Goal: Information Seeking & Learning: Compare options

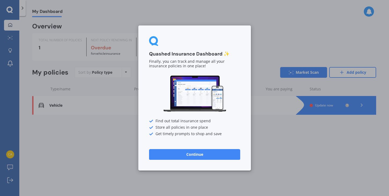
click at [179, 154] on button "Continue" at bounding box center [194, 154] width 91 height 11
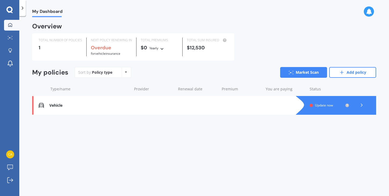
click at [318, 106] on span "Update now" at bounding box center [324, 105] width 18 height 5
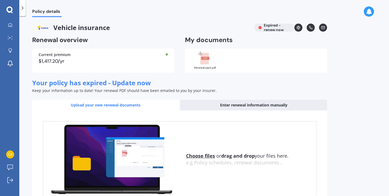
click at [108, 65] on div "Current premium $1,417.20/yr" at bounding box center [103, 61] width 142 height 24
click at [49, 63] on div "$1,417.20/yr" at bounding box center [103, 61] width 129 height 5
click at [209, 155] on u "Choose files" at bounding box center [200, 155] width 29 height 6
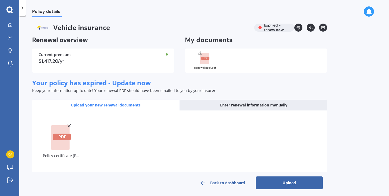
click at [273, 184] on button "Upload" at bounding box center [289, 182] width 67 height 13
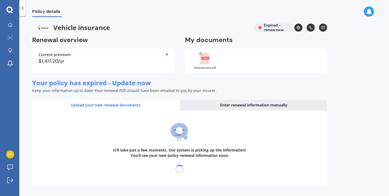
select select "04"
select select "10"
select select "2026"
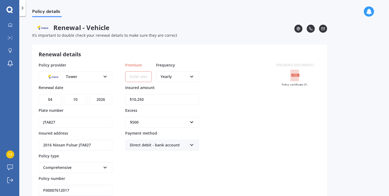
click at [193, 77] on icon at bounding box center [191, 76] width 5 height 4
click at [177, 117] on div "Monthly" at bounding box center [178, 116] width 42 height 10
click at [144, 81] on input "Premium" at bounding box center [138, 76] width 27 height 11
type input "$89.11"
click at [257, 132] on div "Policy provider Tower AA AMI AMP ANZ ASB Aioi Nissay Dowa Ando Assurant Autosur…" at bounding box center [154, 129] width 231 height 134
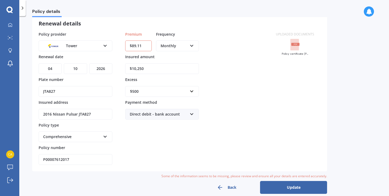
scroll to position [38, 0]
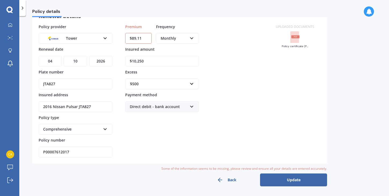
click at [293, 180] on button "Update" at bounding box center [293, 179] width 67 height 13
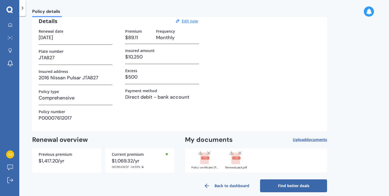
scroll to position [30, 0]
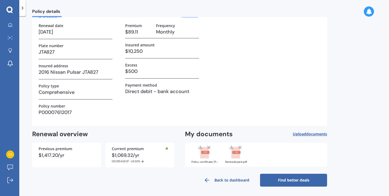
click at [240, 147] on line at bounding box center [240, 147] width 3 height 3
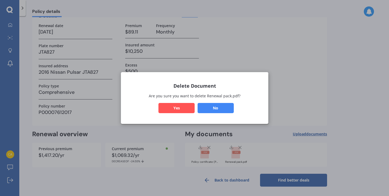
click at [178, 105] on button "Yes" at bounding box center [176, 108] width 36 height 10
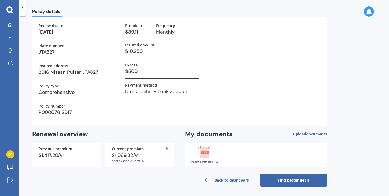
click at [234, 180] on link "Back to dashboard" at bounding box center [226, 180] width 67 height 13
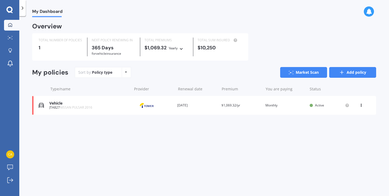
click at [343, 70] on icon at bounding box center [341, 72] width 5 height 5
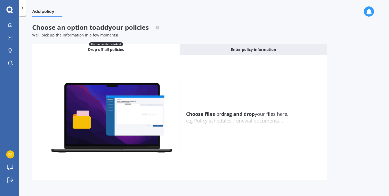
click at [206, 114] on u "Choose files" at bounding box center [200, 114] width 29 height 6
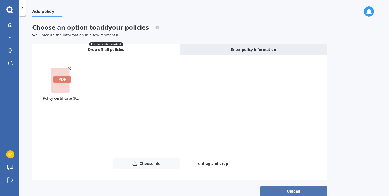
click at [303, 189] on button "Upload" at bounding box center [293, 191] width 67 height 10
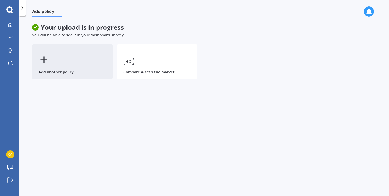
click at [50, 63] on div "Add another policy" at bounding box center [72, 61] width 80 height 35
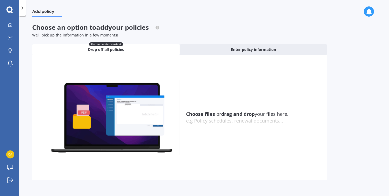
click at [202, 115] on u "Choose files" at bounding box center [200, 114] width 29 height 6
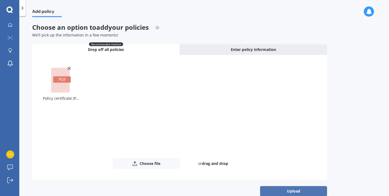
click at [291, 193] on button "Upload" at bounding box center [293, 191] width 67 height 10
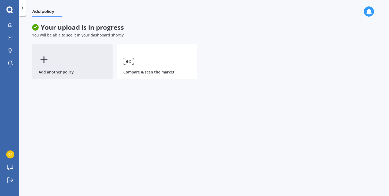
click at [47, 63] on icon at bounding box center [44, 59] width 11 height 11
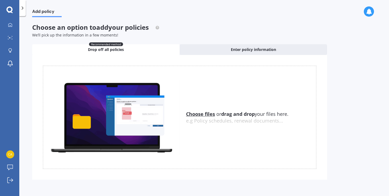
click at [200, 114] on u "Choose files" at bounding box center [200, 114] width 29 height 6
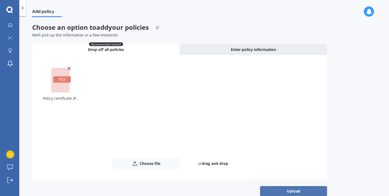
click at [285, 192] on button "Upload" at bounding box center [293, 191] width 67 height 10
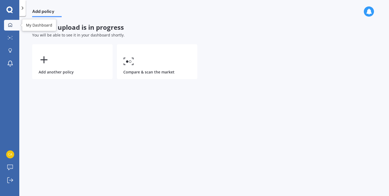
click at [9, 23] on icon at bounding box center [10, 25] width 4 height 4
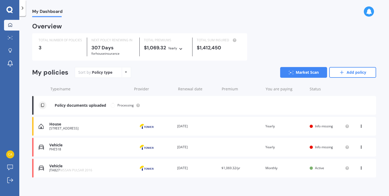
scroll to position [4, 0]
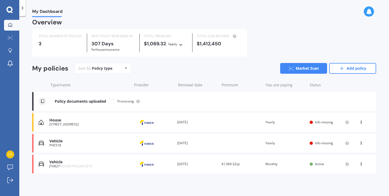
click at [312, 143] on div "Info missing" at bounding box center [330, 143] width 40 height 4
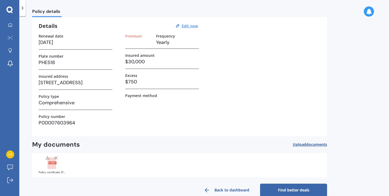
scroll to position [30, 0]
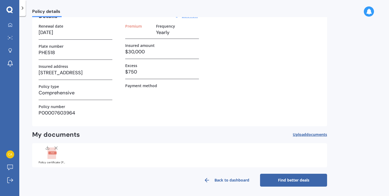
click at [51, 152] on rect at bounding box center [52, 152] width 8 height 3
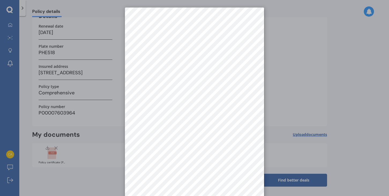
click at [329, 103] on div at bounding box center [194, 98] width 389 height 196
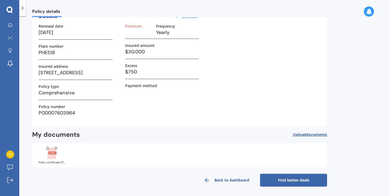
click at [136, 34] on h3 at bounding box center [138, 32] width 27 height 8
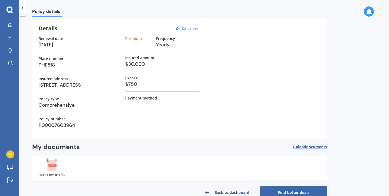
click at [187, 29] on u "Edit now" at bounding box center [190, 28] width 16 height 5
select select "03"
select select "10"
select select "2026"
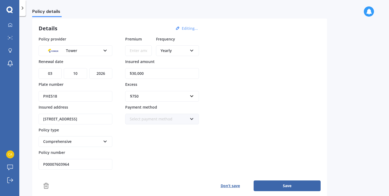
click at [136, 52] on input "Premium" at bounding box center [138, 50] width 27 height 11
type input "$140.07"
click at [170, 51] on div "Yearly" at bounding box center [174, 51] width 27 height 6
click at [167, 89] on span "Monthly" at bounding box center [168, 89] width 15 height 5
click at [281, 187] on button "Save" at bounding box center [287, 185] width 67 height 11
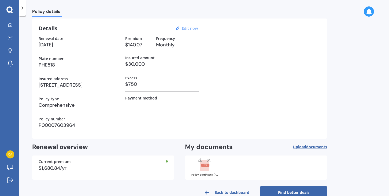
scroll to position [0, 0]
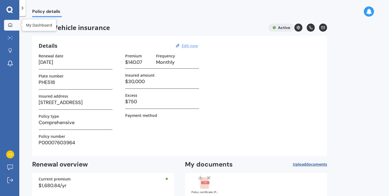
click at [10, 24] on icon at bounding box center [10, 25] width 4 height 4
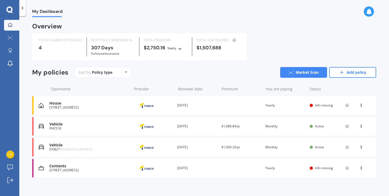
click at [316, 148] on span "Active" at bounding box center [319, 147] width 9 height 5
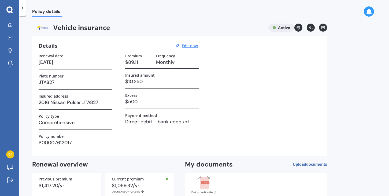
scroll to position [30, 0]
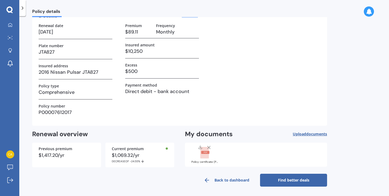
click at [228, 181] on link "Back to dashboard" at bounding box center [226, 180] width 67 height 13
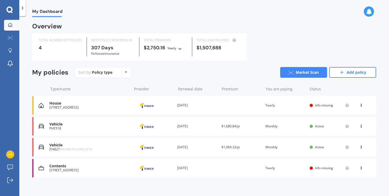
click at [315, 169] on span "Info missing" at bounding box center [324, 168] width 18 height 5
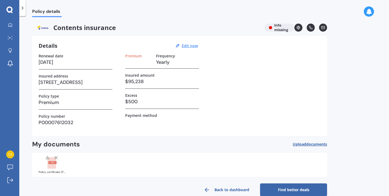
click at [137, 62] on h3 at bounding box center [138, 62] width 27 height 8
click at [190, 45] on u "Edit now" at bounding box center [190, 45] width 16 height 5
select select "04"
select select "10"
select select "2026"
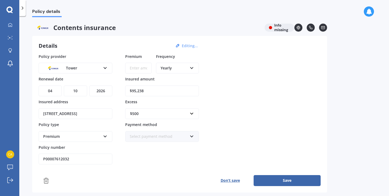
click at [136, 68] on input "Premium" at bounding box center [138, 68] width 27 height 11
type input "$65.63"
click at [163, 68] on div "Yearly" at bounding box center [174, 68] width 27 height 6
click at [168, 105] on span "Monthly" at bounding box center [168, 107] width 15 height 5
click at [292, 179] on button "Save" at bounding box center [287, 180] width 67 height 11
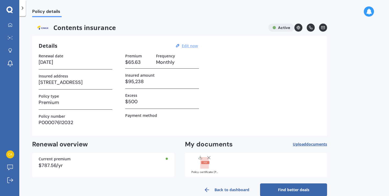
scroll to position [10, 0]
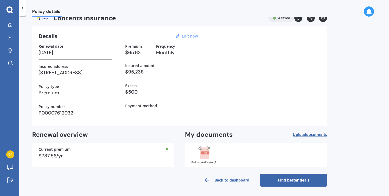
click at [215, 179] on link "Back to dashboard" at bounding box center [226, 180] width 67 height 13
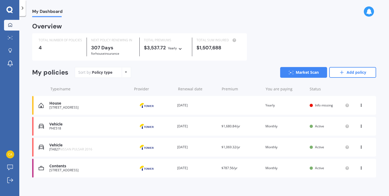
click at [311, 105] on div "Info missing" at bounding box center [330, 105] width 40 height 4
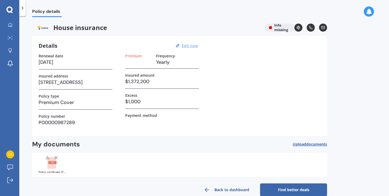
click at [189, 44] on u "Edit now" at bounding box center [190, 45] width 16 height 5
select select "07"
select select "08"
select select "2026"
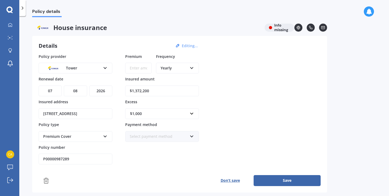
click at [130, 69] on input "Premium" at bounding box center [138, 68] width 27 height 11
type input "$319.38"
click at [181, 69] on div "Yearly" at bounding box center [174, 68] width 27 height 6
click at [173, 107] on span "Monthly" at bounding box center [168, 107] width 15 height 5
click at [279, 181] on button "Save" at bounding box center [287, 180] width 67 height 11
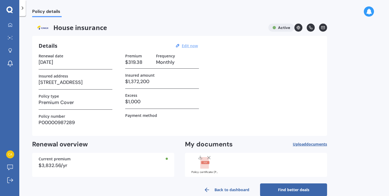
click at [246, 188] on link "Back to dashboard" at bounding box center [226, 189] width 67 height 13
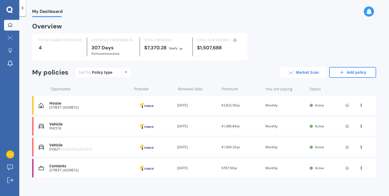
click at [289, 73] on icon at bounding box center [291, 72] width 5 height 3
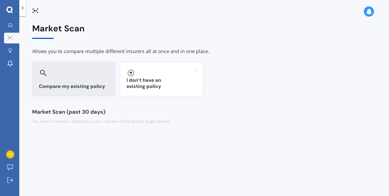
click at [52, 74] on div at bounding box center [74, 73] width 70 height 9
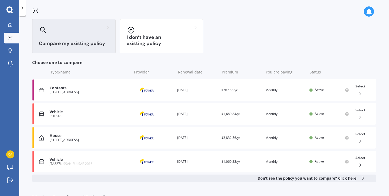
scroll to position [66, 0]
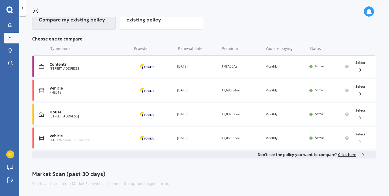
click at [361, 71] on div "Select" at bounding box center [360, 66] width 14 height 17
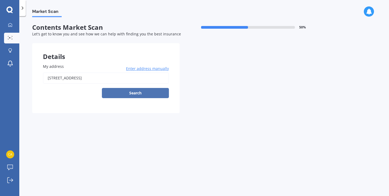
click at [147, 91] on button "Search" at bounding box center [135, 93] width 67 height 10
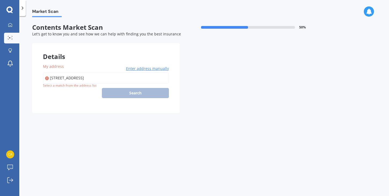
click at [146, 75] on input "66 Anzac Valley Road, Waitakere, Auckland 0816" at bounding box center [106, 77] width 126 height 11
type input "66 Anzac Valley Road, Waitākere, Auckland 0816"
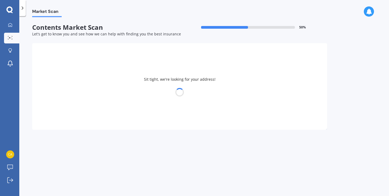
select select "19"
select select "06"
select select "1985"
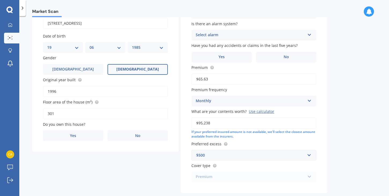
scroll to position [56, 0]
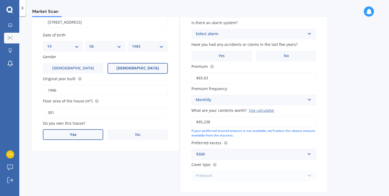
click at [73, 132] on label "Yes" at bounding box center [73, 134] width 60 height 11
click at [0, 0] on input "Yes" at bounding box center [0, 0] width 0 height 0
click at [78, 159] on div "Select occupant" at bounding box center [101, 156] width 109 height 6
click at [76, 167] on div "Owner" at bounding box center [105, 167] width 124 height 10
click at [73, 180] on div "Select type" at bounding box center [101, 178] width 109 height 6
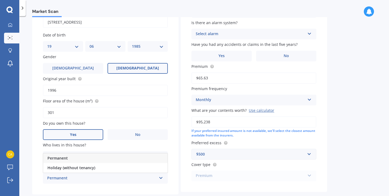
click at [78, 159] on div "Permanent" at bounding box center [105, 158] width 124 height 10
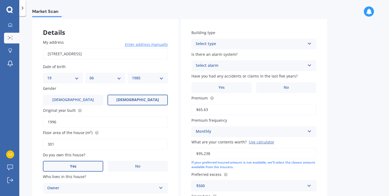
scroll to position [22, 0]
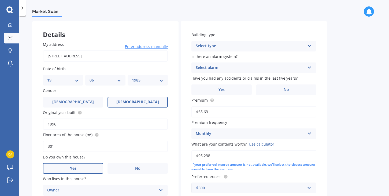
click at [289, 43] on div "Select type" at bounding box center [250, 46] width 109 height 6
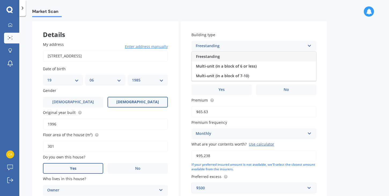
click at [259, 58] on div "Freestanding" at bounding box center [254, 57] width 124 height 10
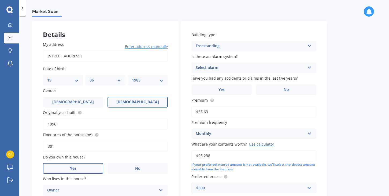
click at [249, 70] on div "Select alarm" at bounding box center [250, 68] width 109 height 6
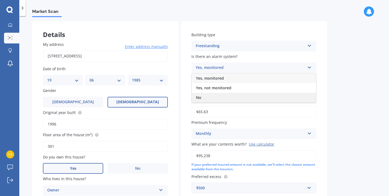
click at [224, 96] on div "No" at bounding box center [254, 98] width 124 height 10
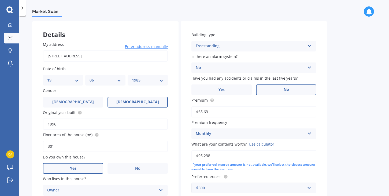
click at [277, 91] on label "No" at bounding box center [286, 89] width 60 height 11
click at [0, 0] on input "No" at bounding box center [0, 0] width 0 height 0
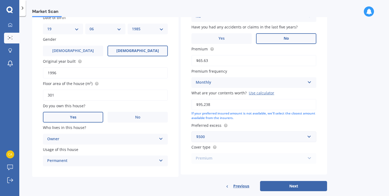
scroll to position [83, 0]
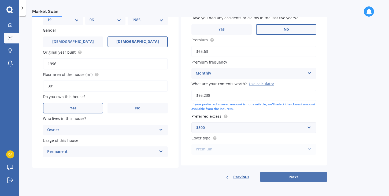
click at [289, 179] on button "Next" at bounding box center [293, 177] width 67 height 10
select select "19"
select select "06"
select select "1985"
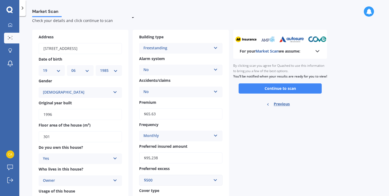
scroll to position [0, 0]
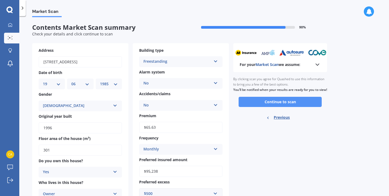
click at [272, 107] on button "Continue to scan" at bounding box center [280, 102] width 83 height 10
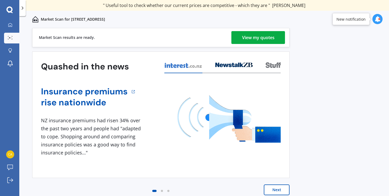
click at [259, 36] on div "View my quotes" at bounding box center [258, 37] width 32 height 13
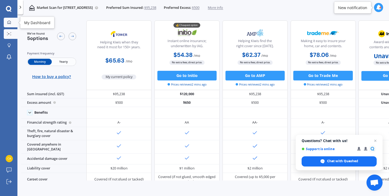
click at [9, 23] on icon at bounding box center [9, 22] width 3 height 3
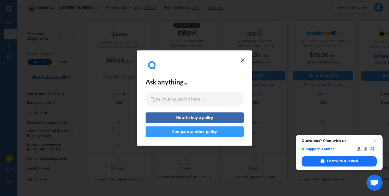
click at [243, 59] on icon at bounding box center [242, 60] width 6 height 6
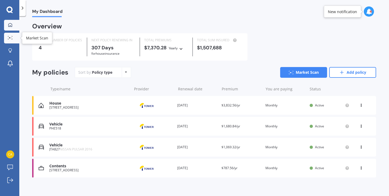
click at [12, 37] on icon at bounding box center [10, 37] width 5 height 3
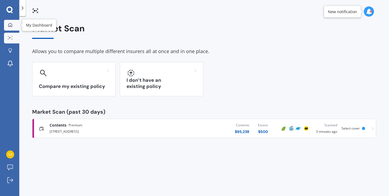
click at [11, 25] on icon at bounding box center [10, 25] width 4 height 4
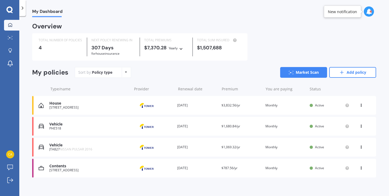
click at [288, 105] on div "You are paying Monthly" at bounding box center [285, 105] width 40 height 5
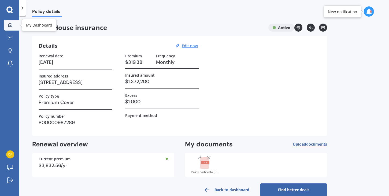
click at [9, 23] on icon at bounding box center [10, 25] width 4 height 4
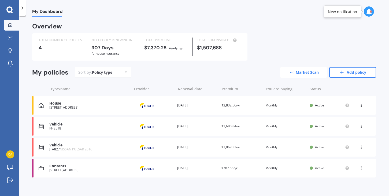
click at [298, 75] on link "Market Scan" at bounding box center [303, 72] width 47 height 11
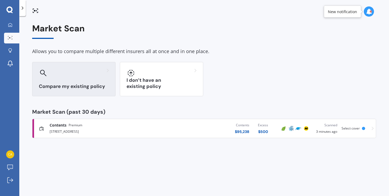
click at [98, 73] on div at bounding box center [74, 73] width 70 height 9
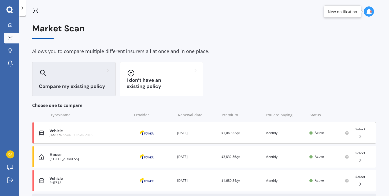
click at [105, 131] on div "Vehicle" at bounding box center [89, 131] width 79 height 5
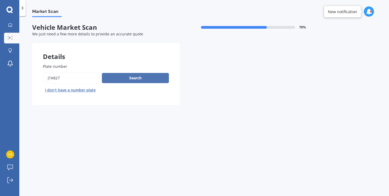
click at [140, 77] on button "Search" at bounding box center [135, 78] width 67 height 10
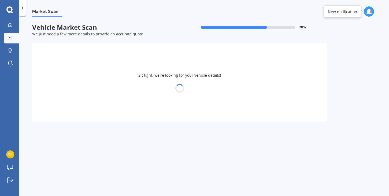
select select "NISSAN"
select select "PULSAR"
select select "19"
select select "06"
select select "1985"
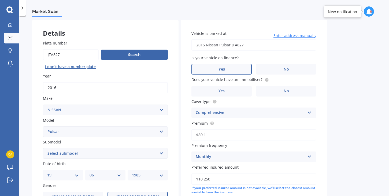
scroll to position [30, 0]
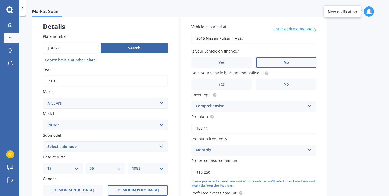
click at [293, 62] on label "No" at bounding box center [286, 62] width 60 height 11
click at [0, 0] on input "No" at bounding box center [0, 0] width 0 height 0
click at [287, 87] on span "No" at bounding box center [286, 84] width 5 height 5
click at [0, 0] on input "No" at bounding box center [0, 0] width 0 height 0
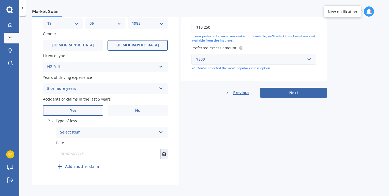
scroll to position [179, 0]
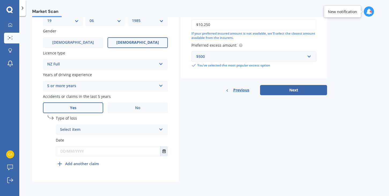
click at [163, 132] on div "Select item At fault accident Not at fault accident" at bounding box center [112, 129] width 112 height 11
click at [147, 143] on div "At fault accident" at bounding box center [111, 140] width 111 height 10
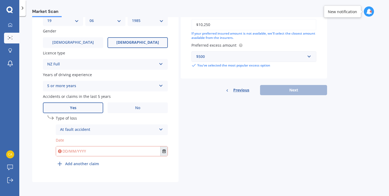
click at [162, 151] on icon "Select date" at bounding box center [163, 151] width 3 height 4
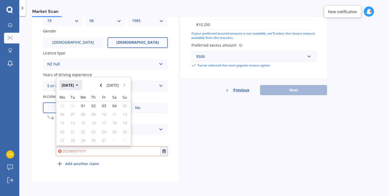
click at [62, 83] on button "Oct 2025" at bounding box center [70, 85] width 23 height 10
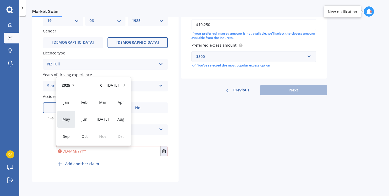
click at [69, 117] on span "May" at bounding box center [66, 119] width 8 height 5
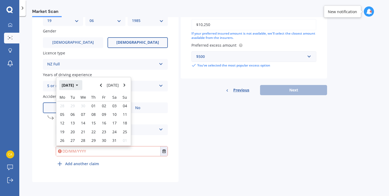
click at [78, 84] on icon "button" at bounding box center [77, 85] width 2 height 4
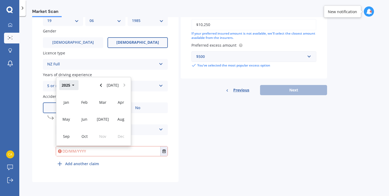
click at [73, 86] on icon "button" at bounding box center [73, 85] width 2 height 4
click at [66, 118] on span "2023" at bounding box center [66, 119] width 9 height 5
click at [45, 143] on div "undefined 1 Type of loss At fault accident At fault accident Not at fault accid…" at bounding box center [105, 143] width 125 height 56
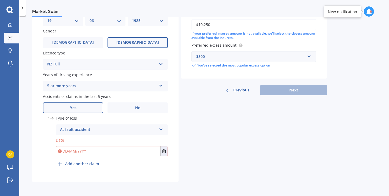
click at [78, 154] on input "text" at bounding box center [108, 151] width 104 height 10
type input "10/03/2023"
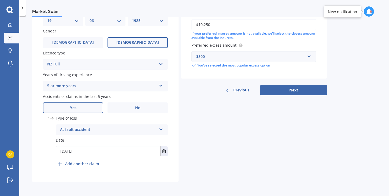
click at [149, 171] on div "undefined 1 Type of loss At fault accident At fault accident Not at fault accid…" at bounding box center [105, 143] width 125 height 56
click at [303, 88] on button "Next" at bounding box center [293, 90] width 67 height 10
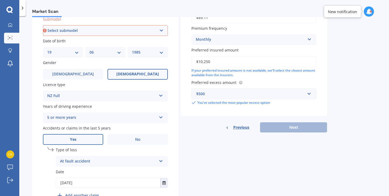
scroll to position [146, 0]
click at [91, 32] on select "Select submodel (All other) DX EXA Turbo GL GLI GT GTi GTi-R GX GXE LS LX Plus …" at bounding box center [105, 30] width 125 height 11
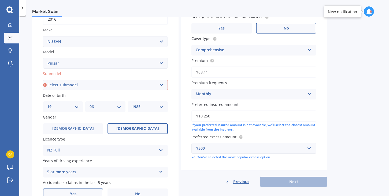
scroll to position [91, 0]
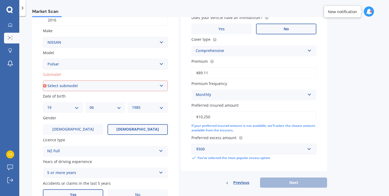
click at [66, 87] on select "Select submodel (All other) DX EXA Turbo GL GLI GT GTi GTi-R GX GXE LS LX Plus …" at bounding box center [105, 85] width 125 height 11
select select "ST"
click at [43, 81] on select "Select submodel (All other) DX EXA Turbo GL GLI GT GTi GTi-R GX GXE LS LX Plus …" at bounding box center [105, 85] width 125 height 11
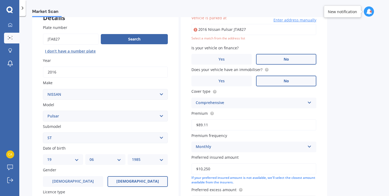
scroll to position [37, 0]
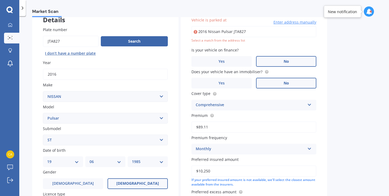
click at [272, 32] on input "2016 Nissan Pulsar JTA827" at bounding box center [253, 31] width 125 height 11
type input "66 Anzac Valley Road, Waitākere, Auckland 0816"
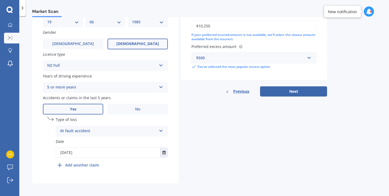
scroll to position [179, 0]
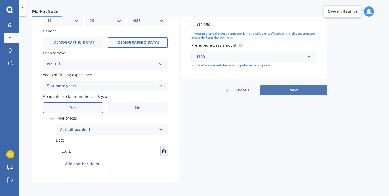
click at [304, 89] on button "Next" at bounding box center [293, 90] width 67 height 10
select select "19"
select select "06"
select select "1985"
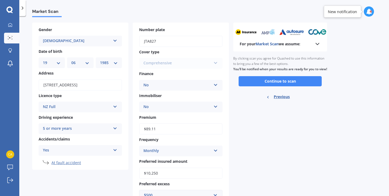
scroll to position [0, 0]
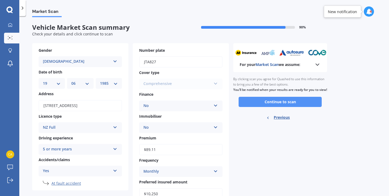
click at [286, 106] on button "Continue to scan" at bounding box center [280, 102] width 83 height 10
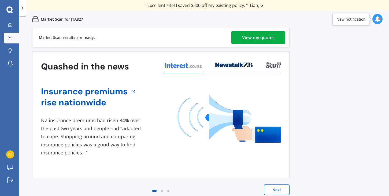
click at [261, 43] on div "View my quotes" at bounding box center [258, 37] width 32 height 13
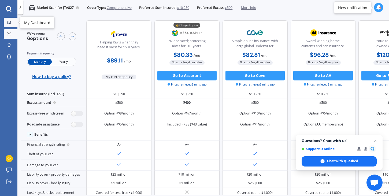
click at [8, 22] on icon at bounding box center [9, 22] width 4 height 4
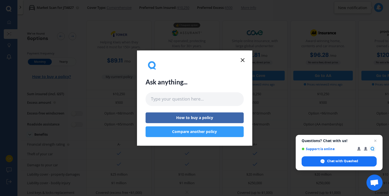
click at [244, 61] on icon at bounding box center [242, 60] width 6 height 6
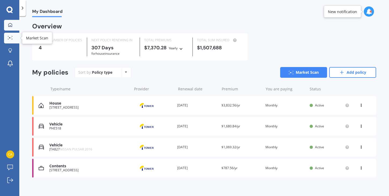
click at [9, 38] on icon at bounding box center [10, 37] width 5 height 3
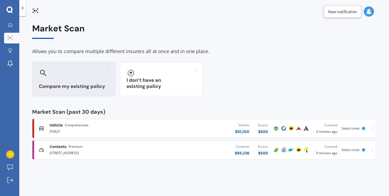
click at [73, 86] on h3 "Compare my existing policy" at bounding box center [74, 86] width 70 height 6
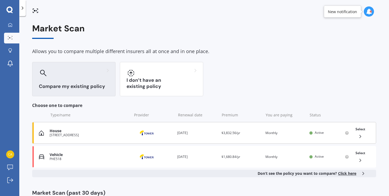
click at [249, 133] on div "Premium $3,832.56/yr" at bounding box center [241, 132] width 40 height 5
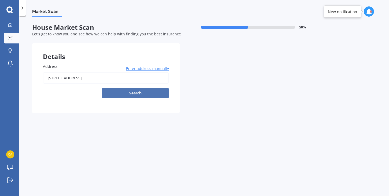
click at [126, 89] on button "Search" at bounding box center [135, 93] width 67 height 10
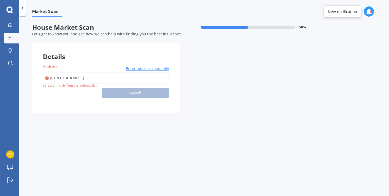
click at [154, 72] on input "66 Anzac Valley Road, Waitakere, Auckland 0816" at bounding box center [106, 77] width 126 height 11
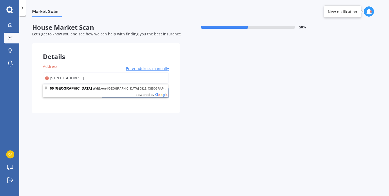
click at [154, 72] on input "66 Anzac Valley Road, Waitakere, Auckland 0816" at bounding box center [106, 77] width 126 height 11
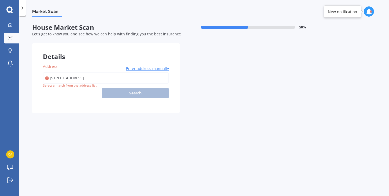
type input "66 Anzac Valley Road, Waitākere, Auckland 0816"
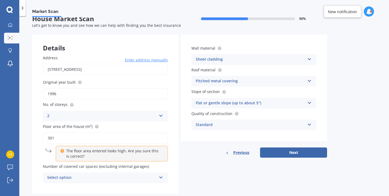
scroll to position [21, 0]
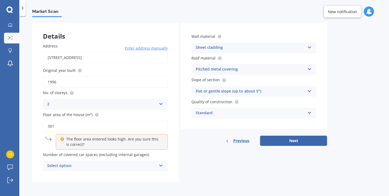
click at [160, 166] on icon at bounding box center [161, 165] width 5 height 4
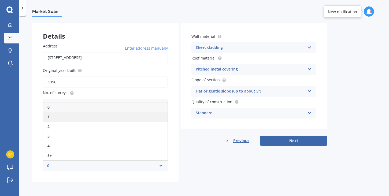
click at [113, 121] on div "1" at bounding box center [105, 117] width 124 height 10
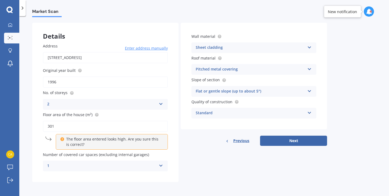
click at [129, 169] on div "1 0 1 2 3 4 5+" at bounding box center [105, 166] width 125 height 11
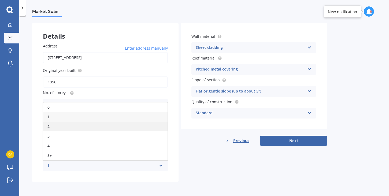
click at [110, 129] on div "2" at bounding box center [105, 127] width 124 height 10
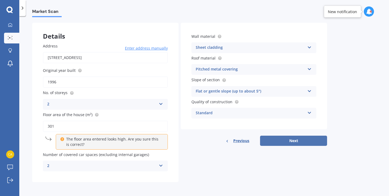
click at [296, 141] on button "Next" at bounding box center [293, 141] width 67 height 10
select select "19"
select select "06"
select select "1985"
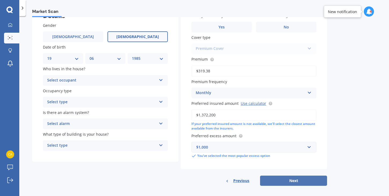
scroll to position [46, 0]
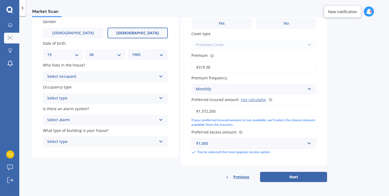
click at [106, 74] on div "Select occupant" at bounding box center [101, 76] width 109 height 6
click at [100, 87] on div "Owner" at bounding box center [105, 87] width 124 height 10
click at [94, 98] on div "Select type" at bounding box center [101, 98] width 109 height 6
click at [91, 107] on div "Permanent" at bounding box center [105, 109] width 124 height 10
click at [87, 121] on div "Select alarm" at bounding box center [101, 120] width 109 height 6
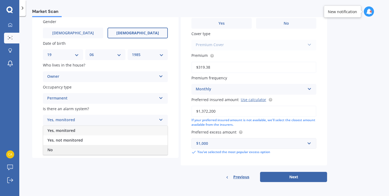
click at [75, 148] on div "No" at bounding box center [105, 150] width 124 height 10
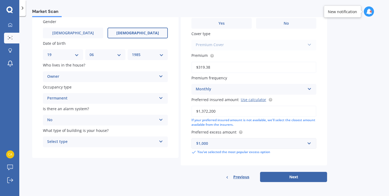
click at [79, 144] on div "Select type" at bounding box center [101, 142] width 109 height 6
click at [77, 154] on div "Freestanding" at bounding box center [105, 152] width 124 height 10
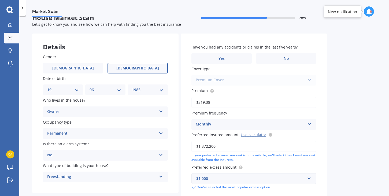
scroll to position [0, 0]
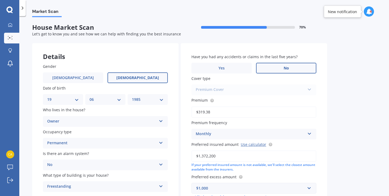
click at [292, 68] on label "No" at bounding box center [286, 68] width 60 height 11
click at [0, 0] on input "No" at bounding box center [0, 0] width 0 height 0
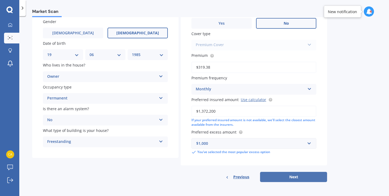
click at [299, 179] on button "Next" at bounding box center [293, 177] width 67 height 10
select select "19"
select select "06"
select select "1985"
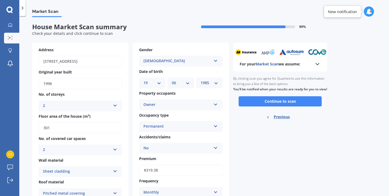
scroll to position [0, 0]
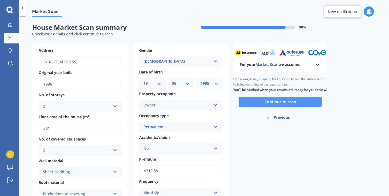
click at [277, 107] on button "Continue to scan" at bounding box center [280, 102] width 83 height 10
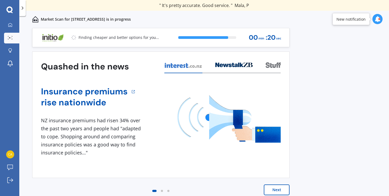
drag, startPoint x: 50, startPoint y: 191, endPoint x: 0, endPoint y: 212, distance: 54.2
click at [0, 196] on html "We are experiencing high volume of Market Scans . Just a heads up we will have …" at bounding box center [194, 98] width 389 height 196
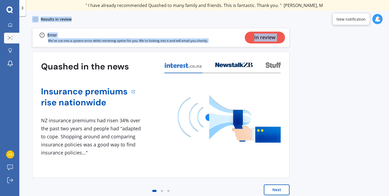
click at [275, 190] on button "Next" at bounding box center [277, 189] width 26 height 11
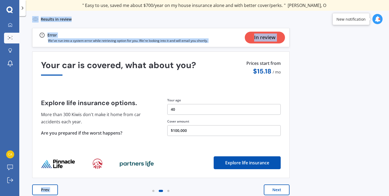
click at [275, 190] on button "Next" at bounding box center [277, 189] width 26 height 11
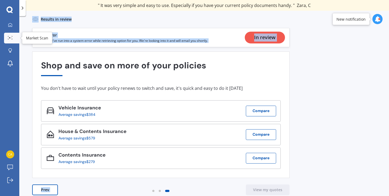
click at [13, 38] on div at bounding box center [10, 38] width 8 height 4
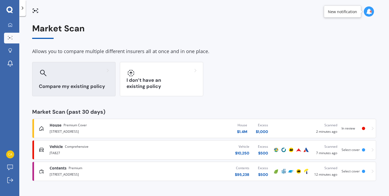
click at [86, 83] on div "Compare my existing policy" at bounding box center [73, 79] width 83 height 34
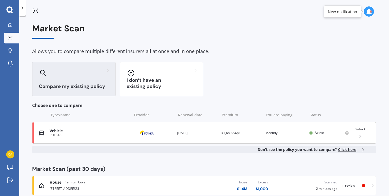
click at [58, 136] on div "PHE518" at bounding box center [89, 135] width 79 height 4
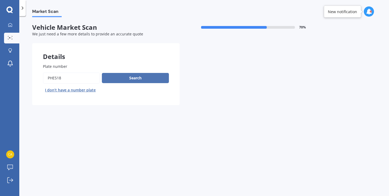
click at [139, 76] on button "Search" at bounding box center [135, 78] width 67 height 10
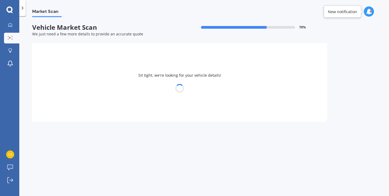
select select "SKODA"
select select "KODIAQ"
select select "19"
select select "06"
select select "1985"
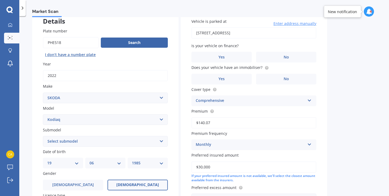
scroll to position [57, 0]
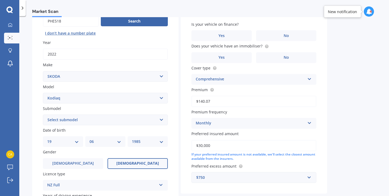
click at [118, 121] on select "Select submodel Turbo Diesel TDI Turbo Petrol TSI" at bounding box center [105, 119] width 125 height 11
select select "TURBO PETROL TSI"
click at [43, 115] on select "Select submodel Turbo Diesel TDI Turbo Petrol TSI" at bounding box center [105, 119] width 125 height 11
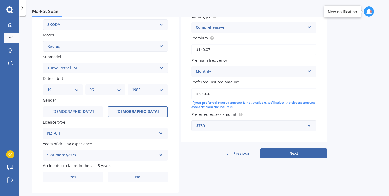
scroll to position [109, 0]
click at [157, 65] on select "Select submodel Turbo Diesel TDI Turbo Petrol TSI" at bounding box center [105, 67] width 125 height 11
click at [43, 63] on select "Select submodel Turbo Diesel TDI Turbo Petrol TSI" at bounding box center [105, 67] width 125 height 11
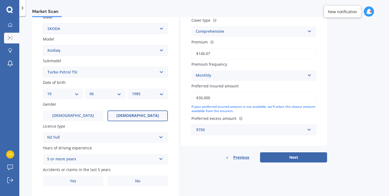
scroll to position [121, 0]
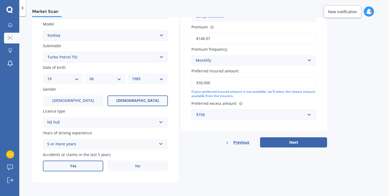
click at [79, 168] on label "Yes" at bounding box center [73, 166] width 60 height 11
click at [0, 0] on input "Yes" at bounding box center [0, 0] width 0 height 0
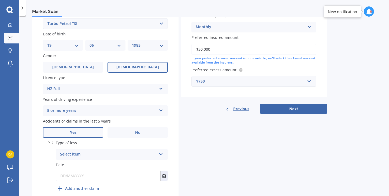
scroll to position [176, 0]
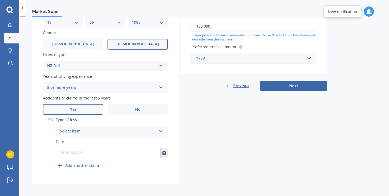
click at [92, 136] on div "Select item At fault accident Not at fault accident" at bounding box center [112, 131] width 112 height 11
click at [87, 146] on div "At fault accident" at bounding box center [111, 142] width 111 height 10
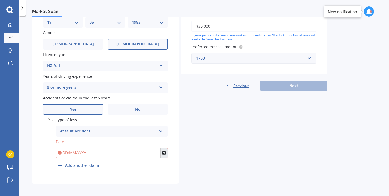
click at [164, 157] on button "Select date" at bounding box center [163, 153] width 7 height 10
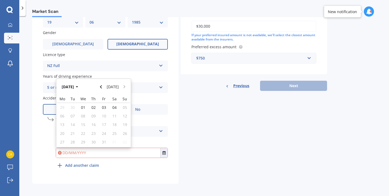
click at [70, 158] on input "text" at bounding box center [108, 153] width 104 height 10
type input "10/03/2023"
click at [170, 166] on div "Plate number Search I don’t have a number plate Year 2022 Make Select make AC A…" at bounding box center [105, 30] width 146 height 307
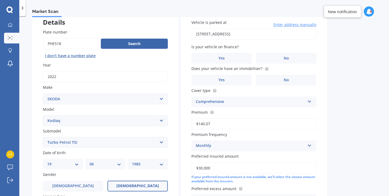
scroll to position [25, 0]
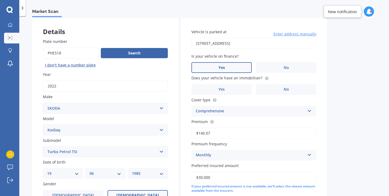
click at [233, 68] on label "Yes" at bounding box center [221, 67] width 60 height 11
click at [0, 0] on input "Yes" at bounding box center [0, 0] width 0 height 0
click at [289, 86] on label "No" at bounding box center [286, 89] width 60 height 11
click at [0, 0] on input "No" at bounding box center [0, 0] width 0 height 0
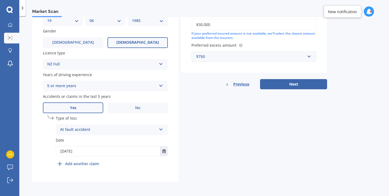
click at [289, 86] on button "Next" at bounding box center [293, 84] width 67 height 10
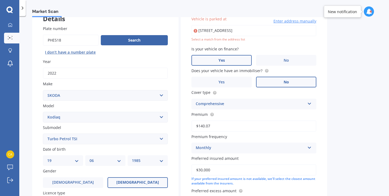
scroll to position [37, 0]
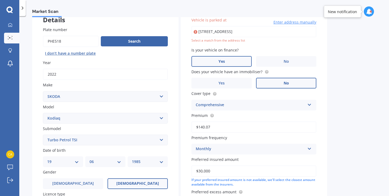
type input "66 Anzac Valley Road, Waitākere, Auckland 0816"
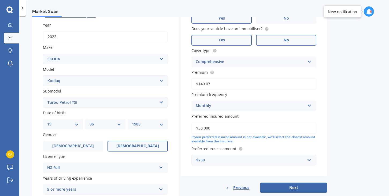
scroll to position [179, 0]
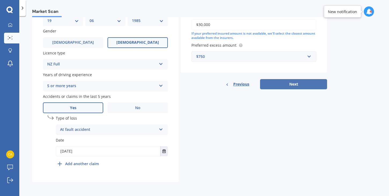
click at [281, 84] on button "Next" at bounding box center [293, 84] width 67 height 10
select select "19"
select select "06"
select select "1985"
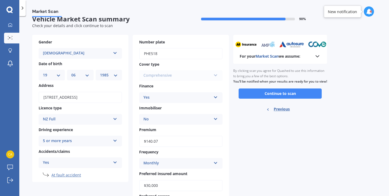
scroll to position [0, 0]
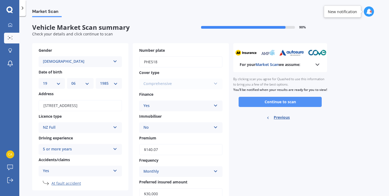
click at [280, 107] on button "Continue to scan" at bounding box center [280, 102] width 83 height 10
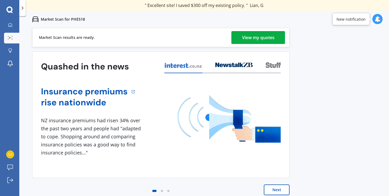
click at [260, 33] on div "View my quotes" at bounding box center [258, 37] width 32 height 13
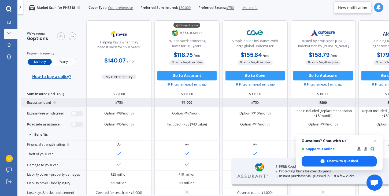
click at [189, 103] on div "$1,000" at bounding box center [186, 102] width 65 height 9
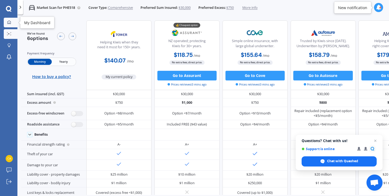
click at [12, 24] on div at bounding box center [9, 22] width 7 height 5
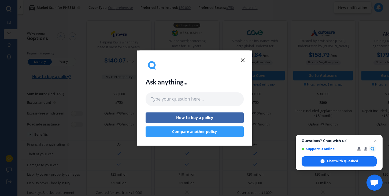
click at [12, 38] on div "Ask anything... How to buy a policy Compare another policy" at bounding box center [194, 98] width 389 height 196
click at [242, 60] on icon at bounding box center [242, 60] width 6 height 6
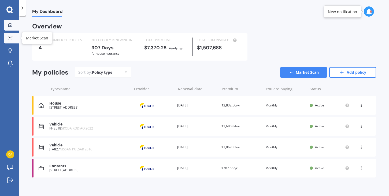
click at [9, 40] on link "Market Scan" at bounding box center [11, 38] width 15 height 11
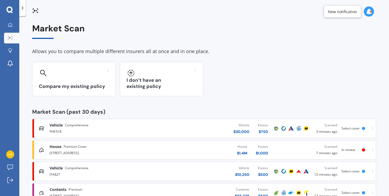
scroll to position [18, 0]
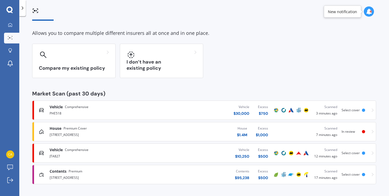
click at [371, 133] on link "House Premium Cover 66 Anzac Valley Road, Waitākere, Auckland 0816 House $ 1.4M…" at bounding box center [204, 131] width 344 height 19
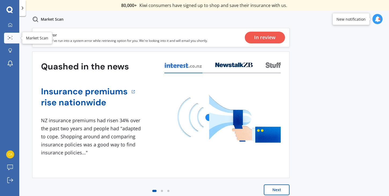
click at [11, 40] on link "Market Scan" at bounding box center [11, 38] width 15 height 11
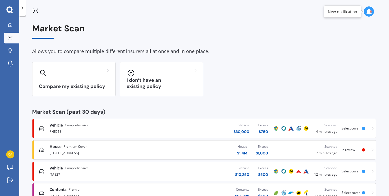
scroll to position [18, 0]
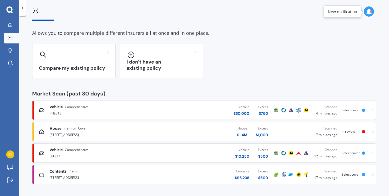
click at [175, 173] on div "Contents $ 95,238 Excess $ 500" at bounding box center [214, 174] width 117 height 16
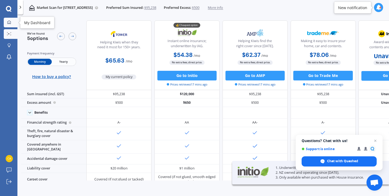
click at [9, 23] on icon at bounding box center [9, 22] width 3 height 3
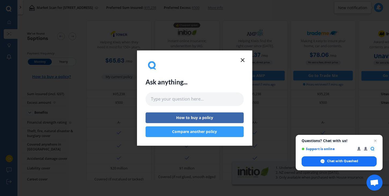
click at [243, 58] on line at bounding box center [242, 59] width 3 height 3
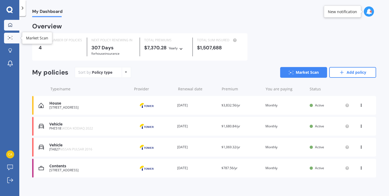
click at [11, 38] on icon at bounding box center [10, 37] width 5 height 3
